Goal: Task Accomplishment & Management: Manage account settings

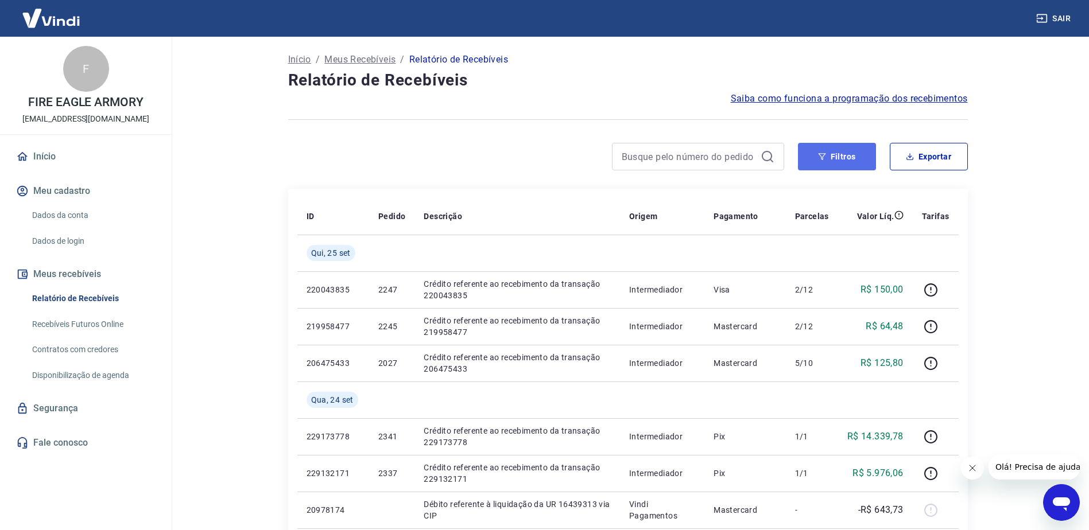
click at [823, 145] on button "Filtros" at bounding box center [837, 157] width 78 height 28
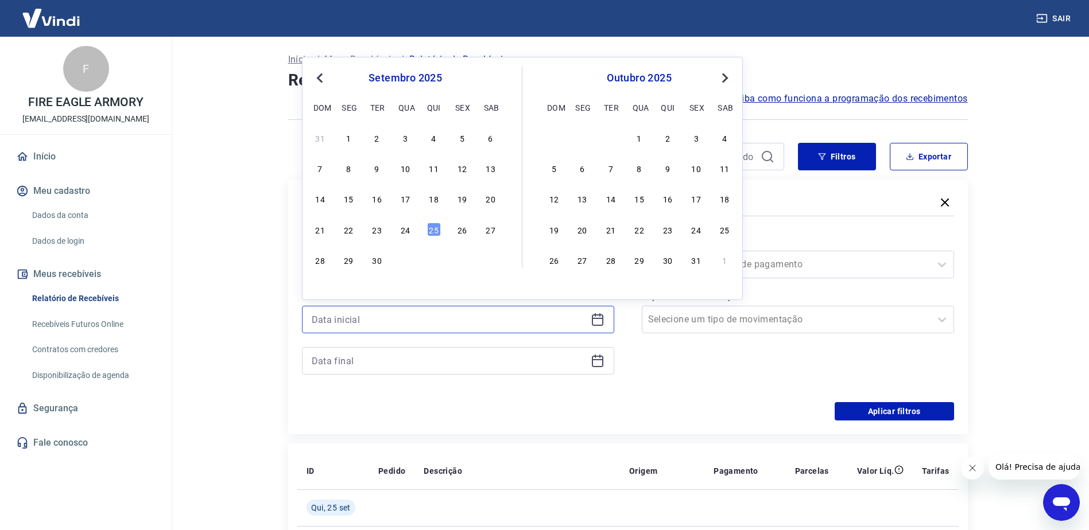
click at [365, 319] on input at bounding box center [449, 319] width 274 height 17
click at [357, 231] on div "21 22 23 24 25 26 27" at bounding box center [405, 229] width 187 height 17
click at [349, 230] on div "22" at bounding box center [349, 230] width 14 height 14
click at [349, 230] on div "Período Selecione um período Período personalizado Previous Month Next Month [D…" at bounding box center [628, 311] width 652 height 184
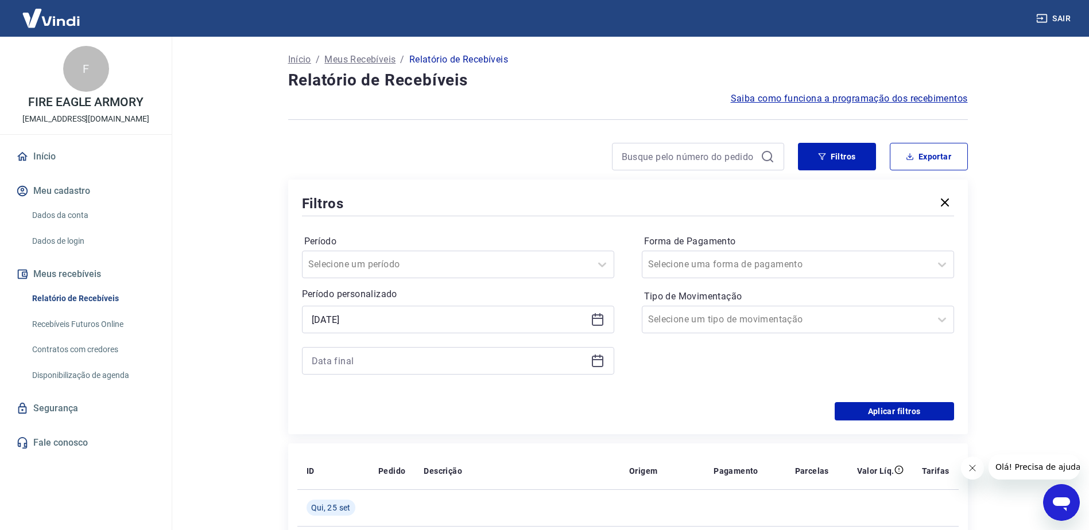
type input "[DATE]"
click at [383, 373] on div at bounding box center [458, 361] width 312 height 28
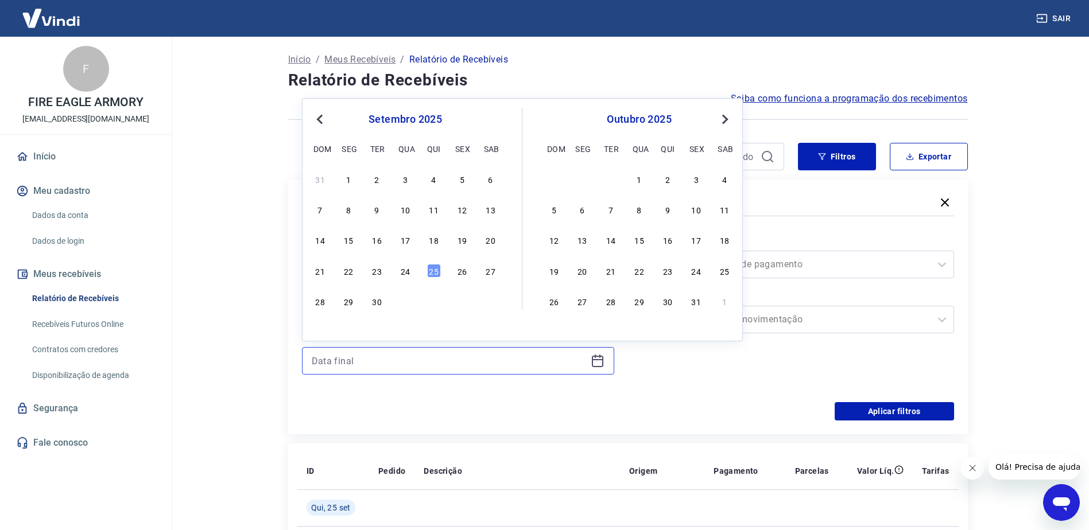
click at [385, 369] on input at bounding box center [449, 360] width 274 height 17
click at [436, 270] on div "25" at bounding box center [434, 271] width 14 height 14
type input "[DATE]"
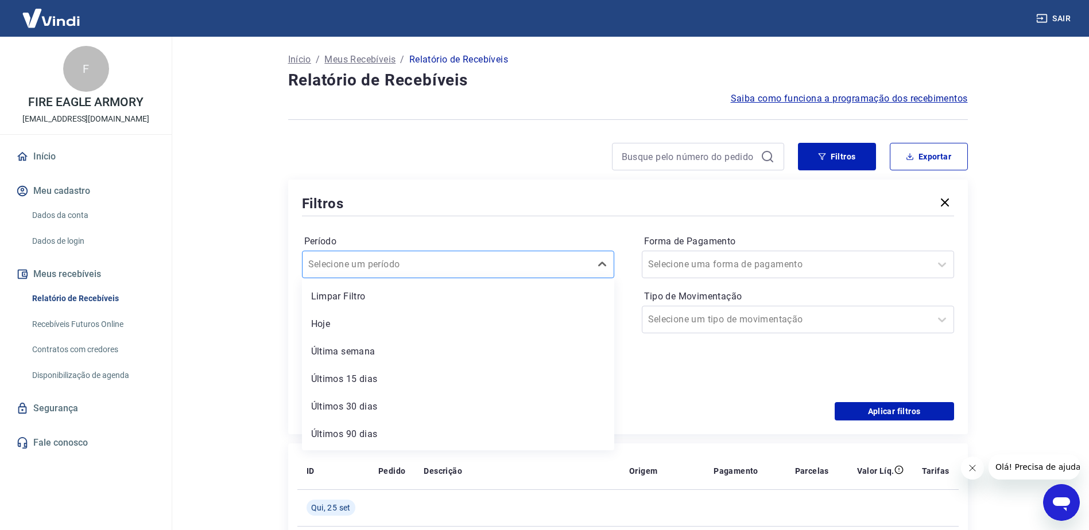
click at [435, 270] on div at bounding box center [446, 265] width 277 height 16
click at [717, 378] on div "Forma de Pagamento Selecione uma forma de pagamento Tipo de Movimentação Seleci…" at bounding box center [798, 310] width 312 height 156
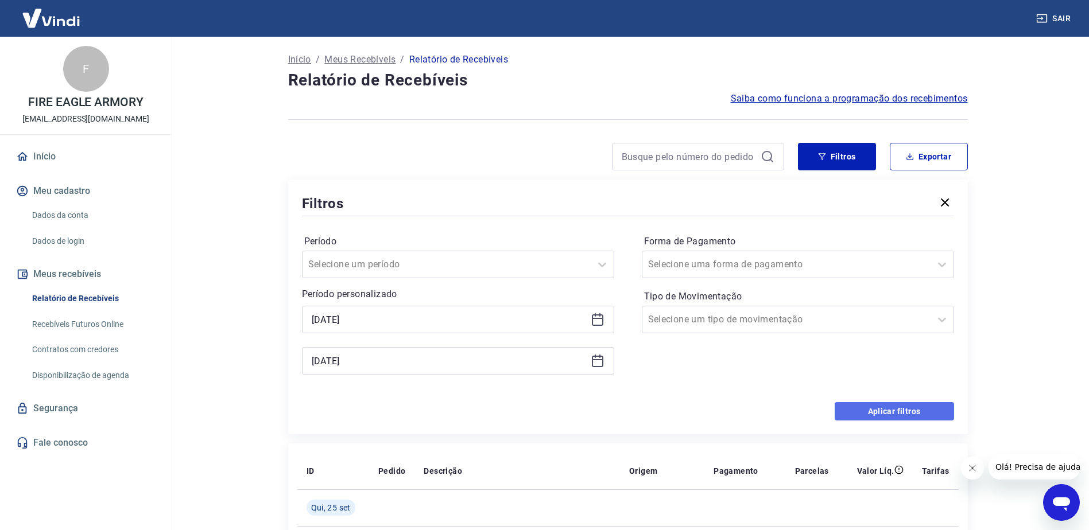
click at [874, 415] on button "Aplicar filtros" at bounding box center [894, 411] width 119 height 18
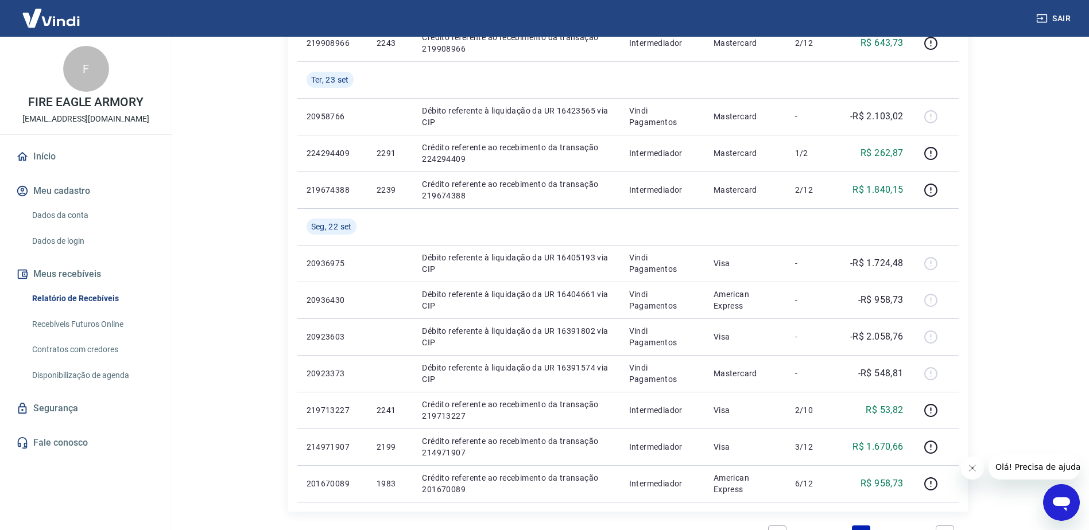
scroll to position [443, 0]
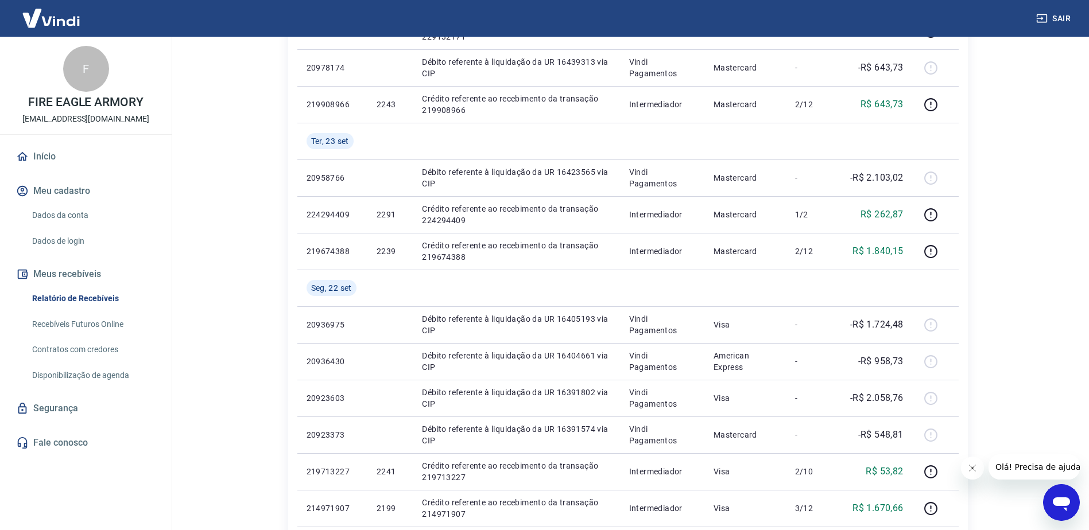
drag, startPoint x: 1088, startPoint y: 343, endPoint x: 1099, endPoint y: 303, distance: 42.2
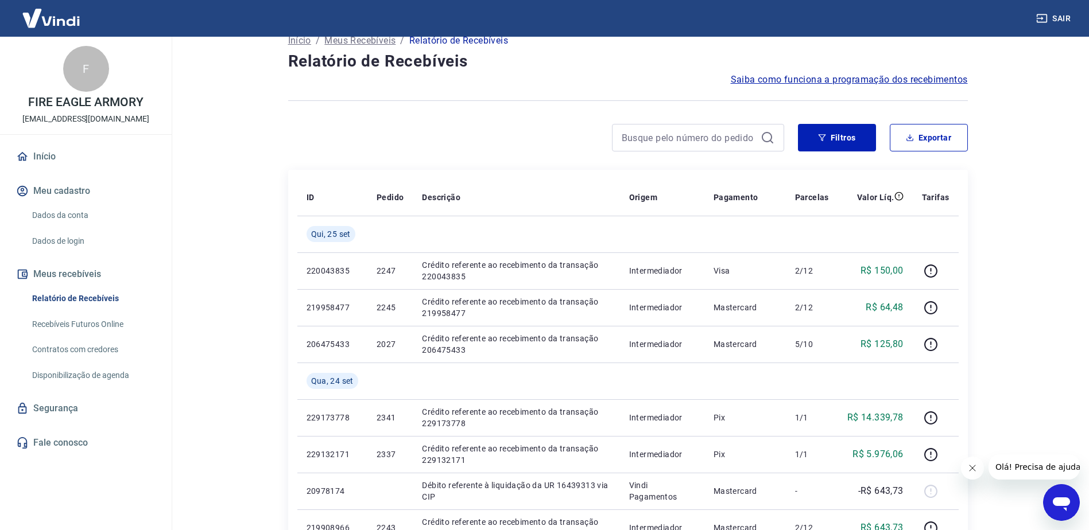
scroll to position [0, 0]
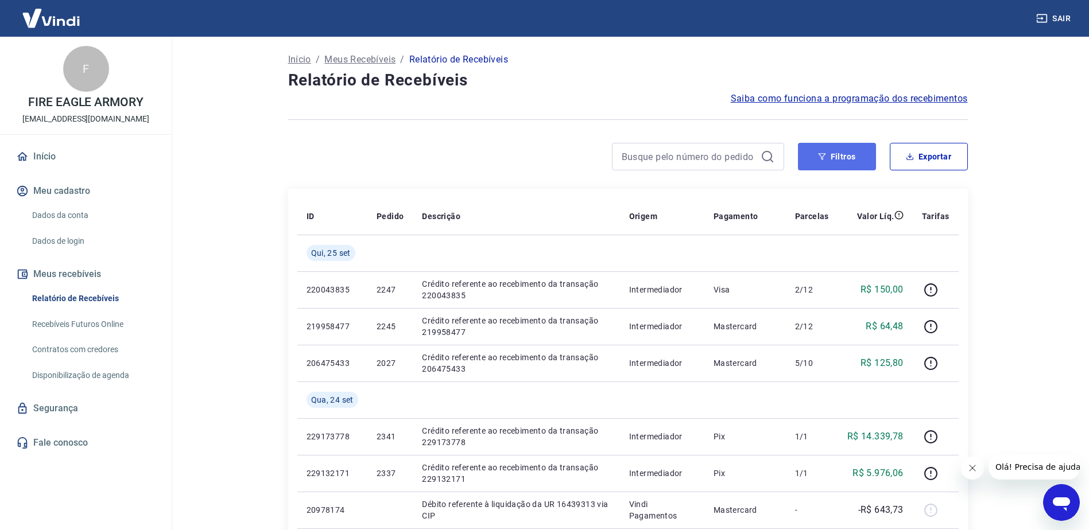
click at [845, 160] on button "Filtros" at bounding box center [837, 157] width 78 height 28
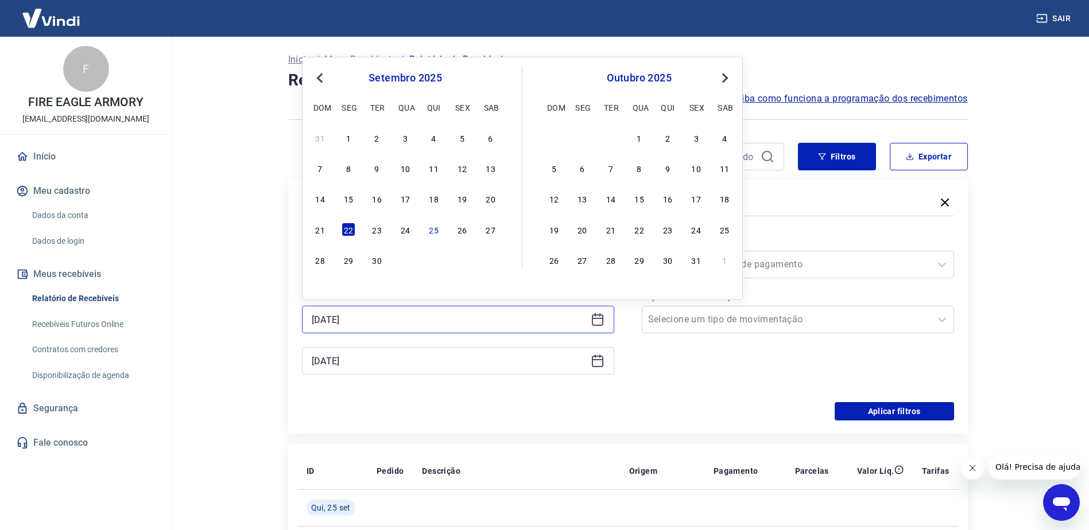
click at [377, 320] on input "[DATE]" at bounding box center [449, 319] width 274 height 17
click at [380, 234] on div "23" at bounding box center [377, 230] width 14 height 14
type input "[DATE]"
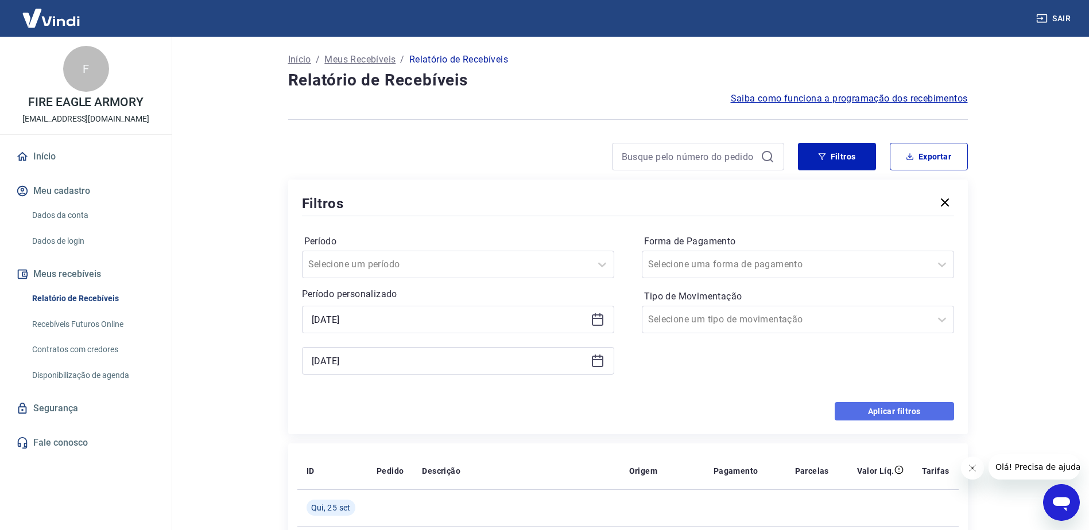
click at [851, 408] on button "Aplicar filtros" at bounding box center [894, 411] width 119 height 18
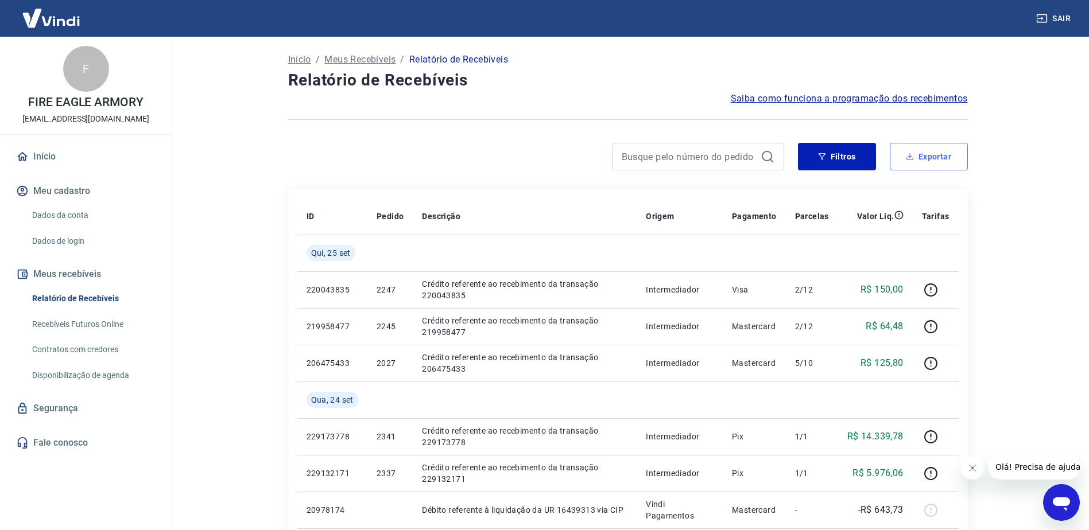
click at [914, 160] on icon "button" at bounding box center [910, 157] width 8 height 8
type input "[DATE]"
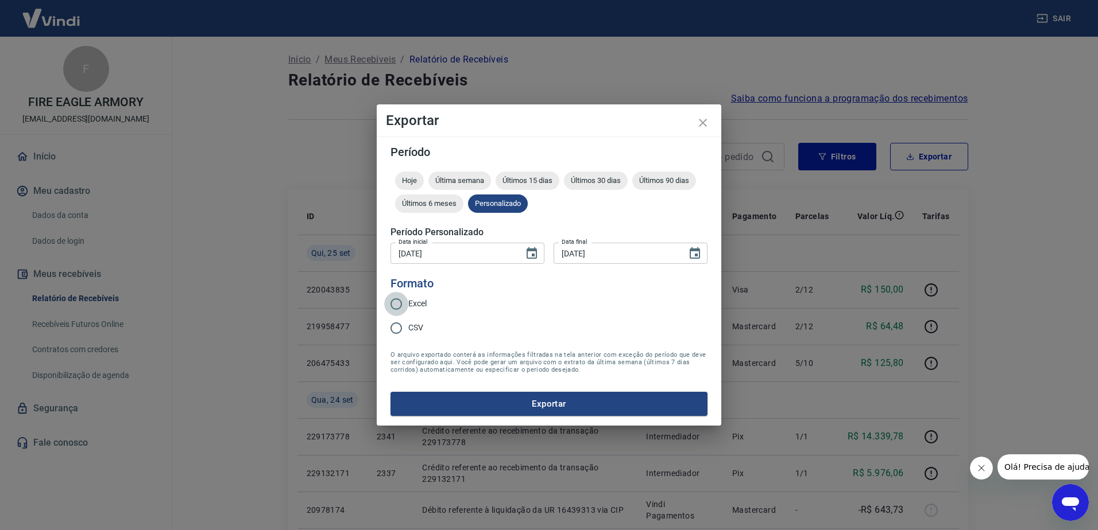
click at [398, 301] on input "Excel" at bounding box center [396, 304] width 24 height 24
radio input "true"
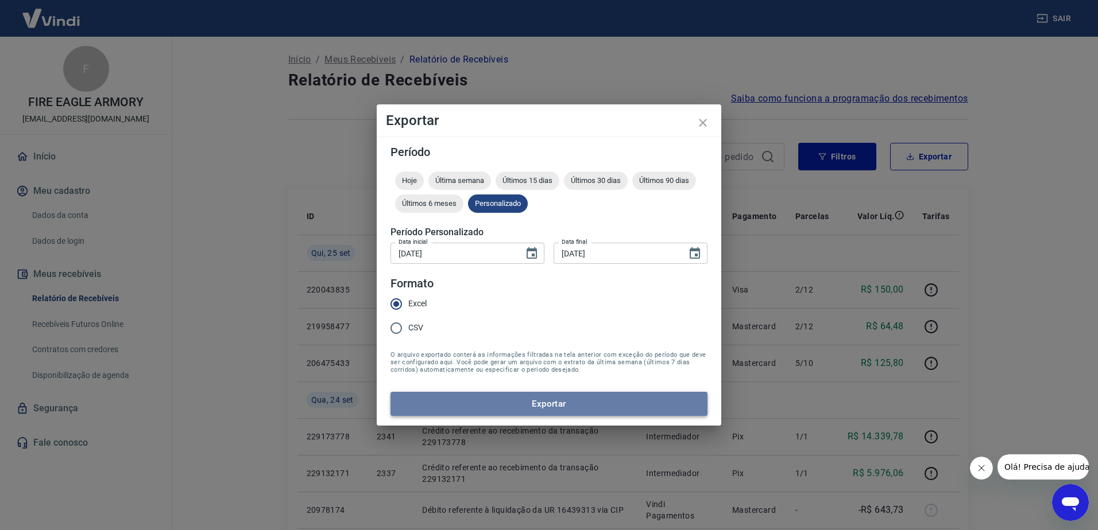
click at [441, 400] on button "Exportar" at bounding box center [548, 404] width 317 height 24
